Goal: Transaction & Acquisition: Book appointment/travel/reservation

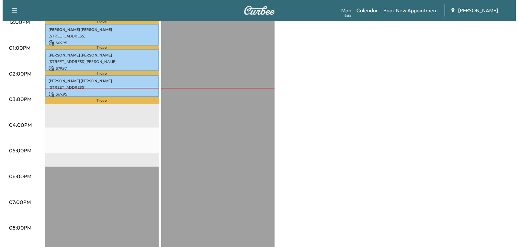
scroll to position [194, 0]
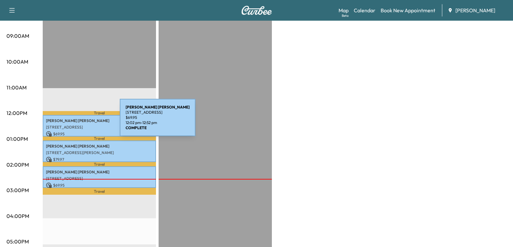
click at [71, 121] on p "VIDAL TOVAR" at bounding box center [99, 120] width 107 height 5
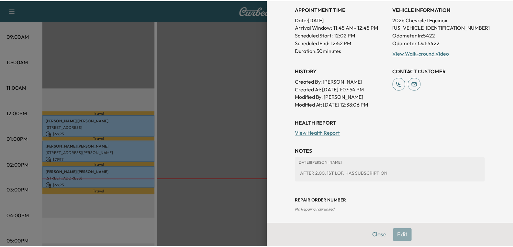
scroll to position [0, 0]
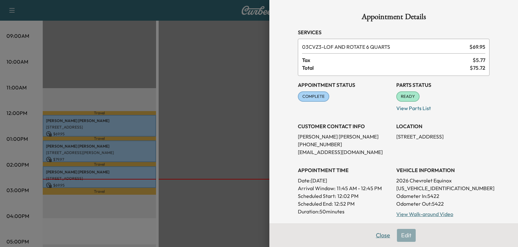
click at [377, 238] on button "Close" at bounding box center [382, 235] width 23 height 13
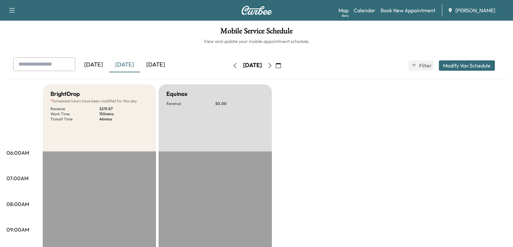
click at [126, 67] on div "[DATE]" at bounding box center [124, 65] width 31 height 15
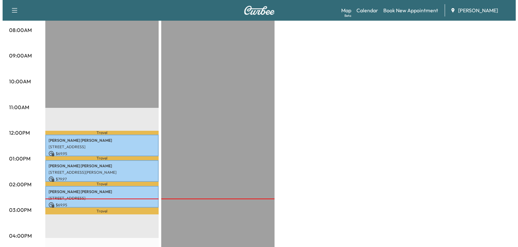
scroll to position [194, 0]
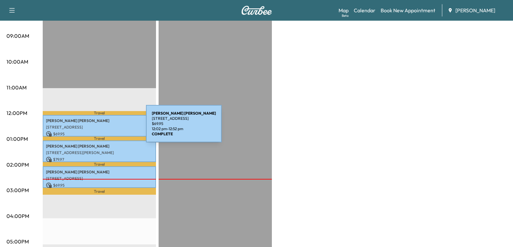
click at [97, 128] on p "[STREET_ADDRESS]" at bounding box center [99, 127] width 107 height 5
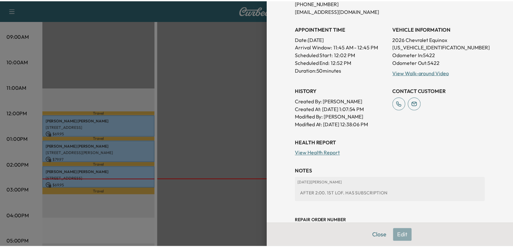
scroll to position [162, 0]
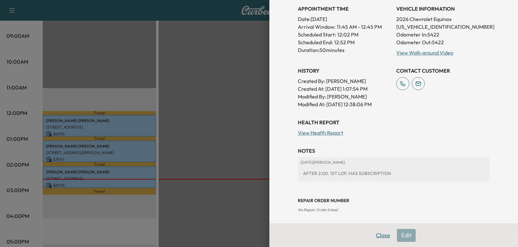
click at [378, 234] on button "Close" at bounding box center [382, 235] width 23 height 13
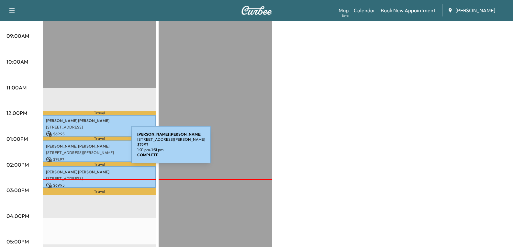
click at [82, 150] on p "[STREET_ADDRESS][PERSON_NAME]" at bounding box center [99, 152] width 107 height 5
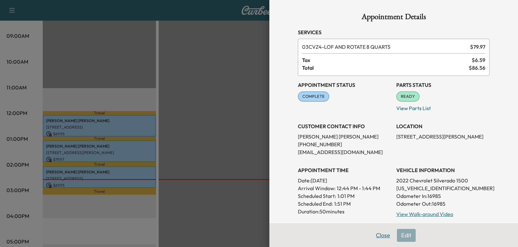
click at [379, 235] on button "Close" at bounding box center [382, 235] width 23 height 13
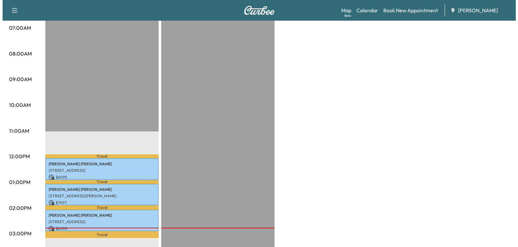
scroll to position [194, 0]
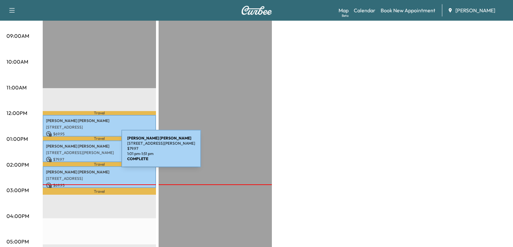
click at [73, 153] on p "[STREET_ADDRESS][PERSON_NAME]" at bounding box center [99, 152] width 107 height 5
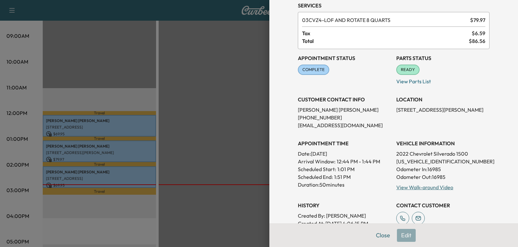
scroll to position [0, 0]
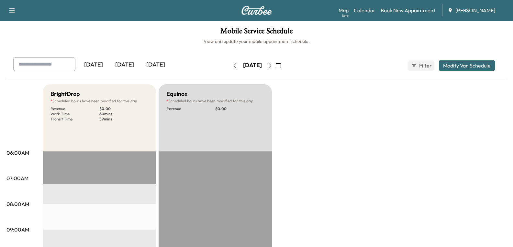
click at [281, 67] on icon "button" at bounding box center [278, 65] width 5 height 5
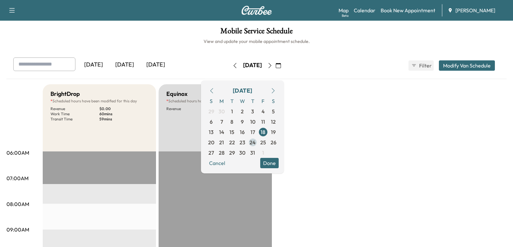
click at [256, 144] on span "24" at bounding box center [252, 143] width 6 height 8
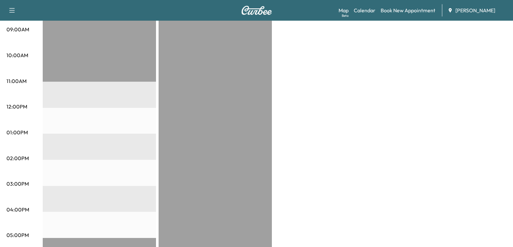
scroll to position [194, 0]
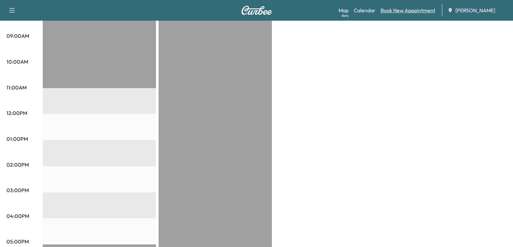
click at [409, 11] on link "Book New Appointment" at bounding box center [407, 10] width 55 height 8
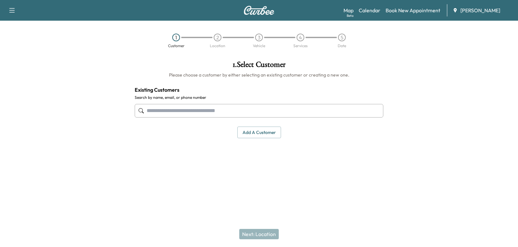
click at [176, 111] on input "text" at bounding box center [259, 111] width 248 height 14
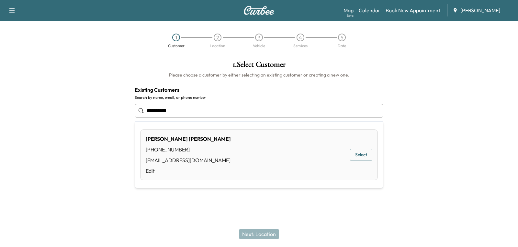
click at [360, 156] on button "Select" at bounding box center [361, 155] width 22 height 12
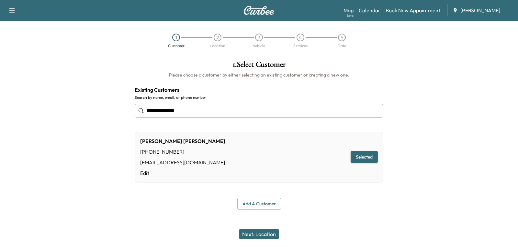
type input "**********"
click at [263, 236] on button "Next: Location" at bounding box center [258, 234] width 39 height 10
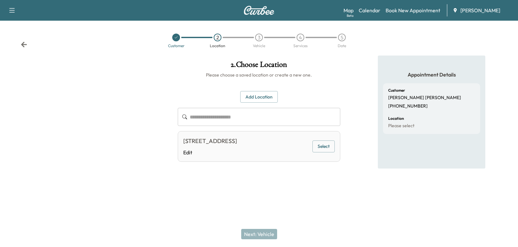
click at [322, 151] on button "Select" at bounding box center [323, 147] width 22 height 12
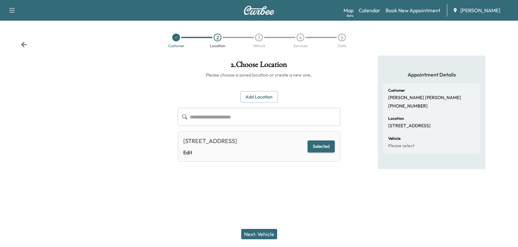
click at [252, 241] on div "Next: Vehicle" at bounding box center [259, 235] width 518 height 26
click at [255, 235] on button "Next: Vehicle" at bounding box center [259, 234] width 36 height 10
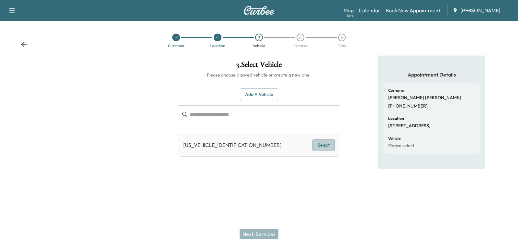
click at [318, 145] on button "Select" at bounding box center [323, 145] width 22 height 12
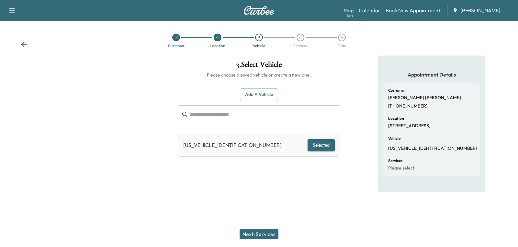
click at [268, 235] on button "Next: Services" at bounding box center [258, 234] width 39 height 10
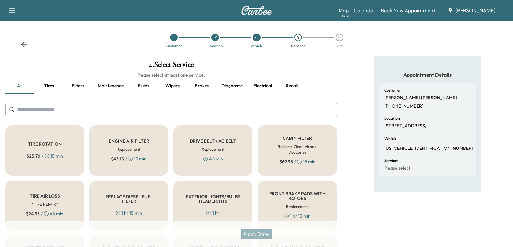
click at [64, 112] on input "text" at bounding box center [171, 110] width 332 height 14
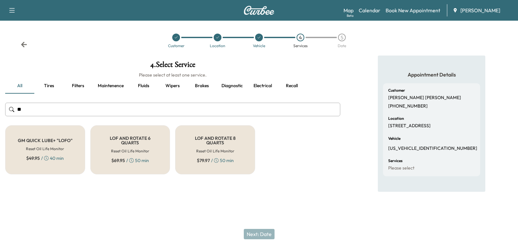
type input "**"
click at [207, 153] on h6 "Reset Oil Life Monitor" at bounding box center [215, 151] width 38 height 6
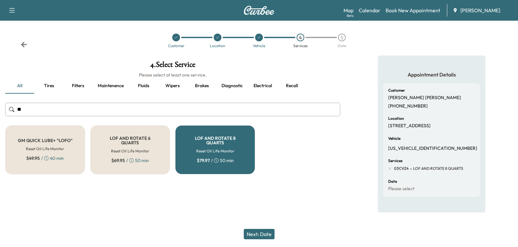
click at [262, 235] on button "Next: Date" at bounding box center [259, 234] width 31 height 10
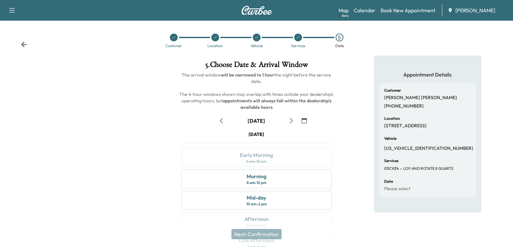
click at [307, 123] on icon "button" at bounding box center [303, 120] width 5 height 5
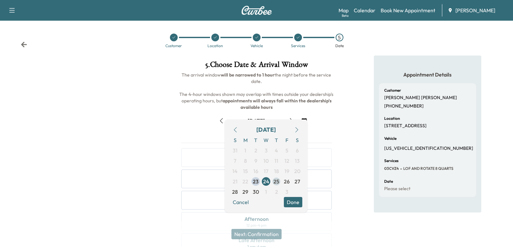
click at [276, 182] on span "25" at bounding box center [276, 182] width 6 height 8
click at [293, 202] on button "Done" at bounding box center [293, 202] width 18 height 10
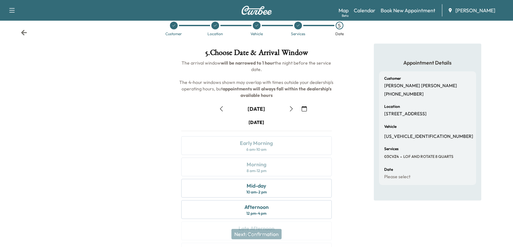
scroll to position [32, 0]
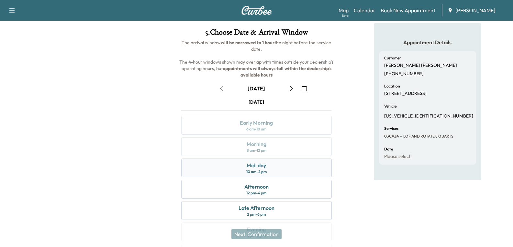
click at [257, 171] on div "10 am - 2 pm" at bounding box center [256, 171] width 20 height 5
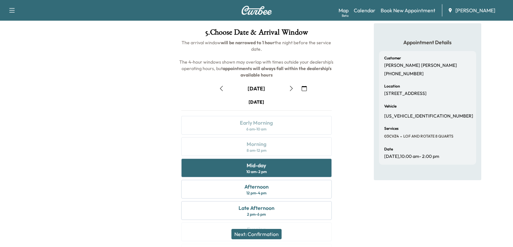
click at [265, 234] on button "Next: Confirmation" at bounding box center [256, 234] width 50 height 10
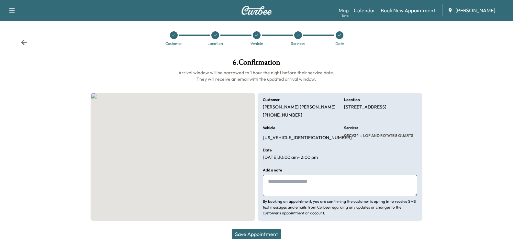
scroll to position [2, 0]
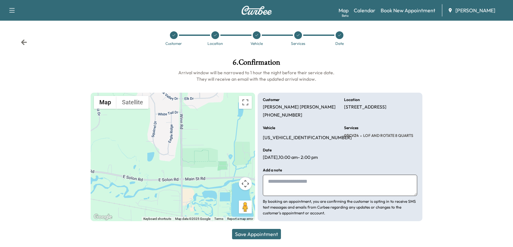
click at [281, 186] on textarea at bounding box center [340, 185] width 154 height 21
type textarea "**********"
click at [263, 237] on button "Save Appointment" at bounding box center [256, 234] width 49 height 10
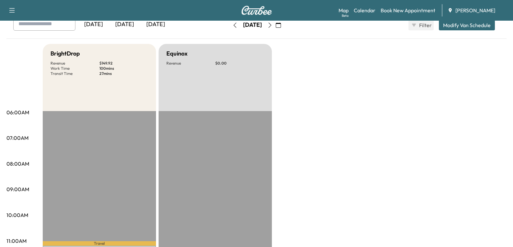
scroll to position [129, 0]
